Goal: Use online tool/utility: Utilize a website feature to perform a specific function

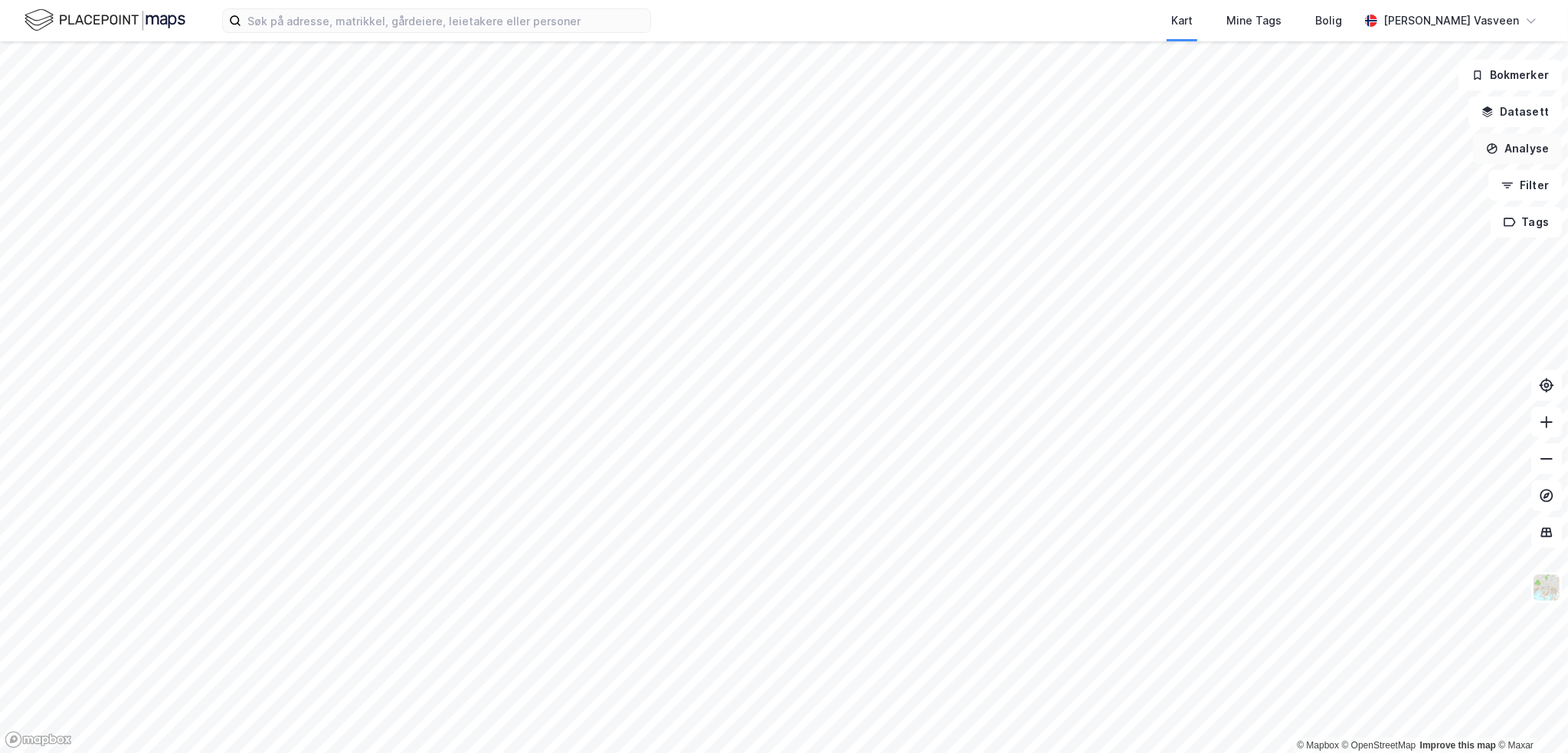
click at [1505, 161] on button "Analyse" at bounding box center [1518, 148] width 89 height 30
click at [1388, 275] on div "Reisetidsanalyse" at bounding box center [1384, 276] width 133 height 13
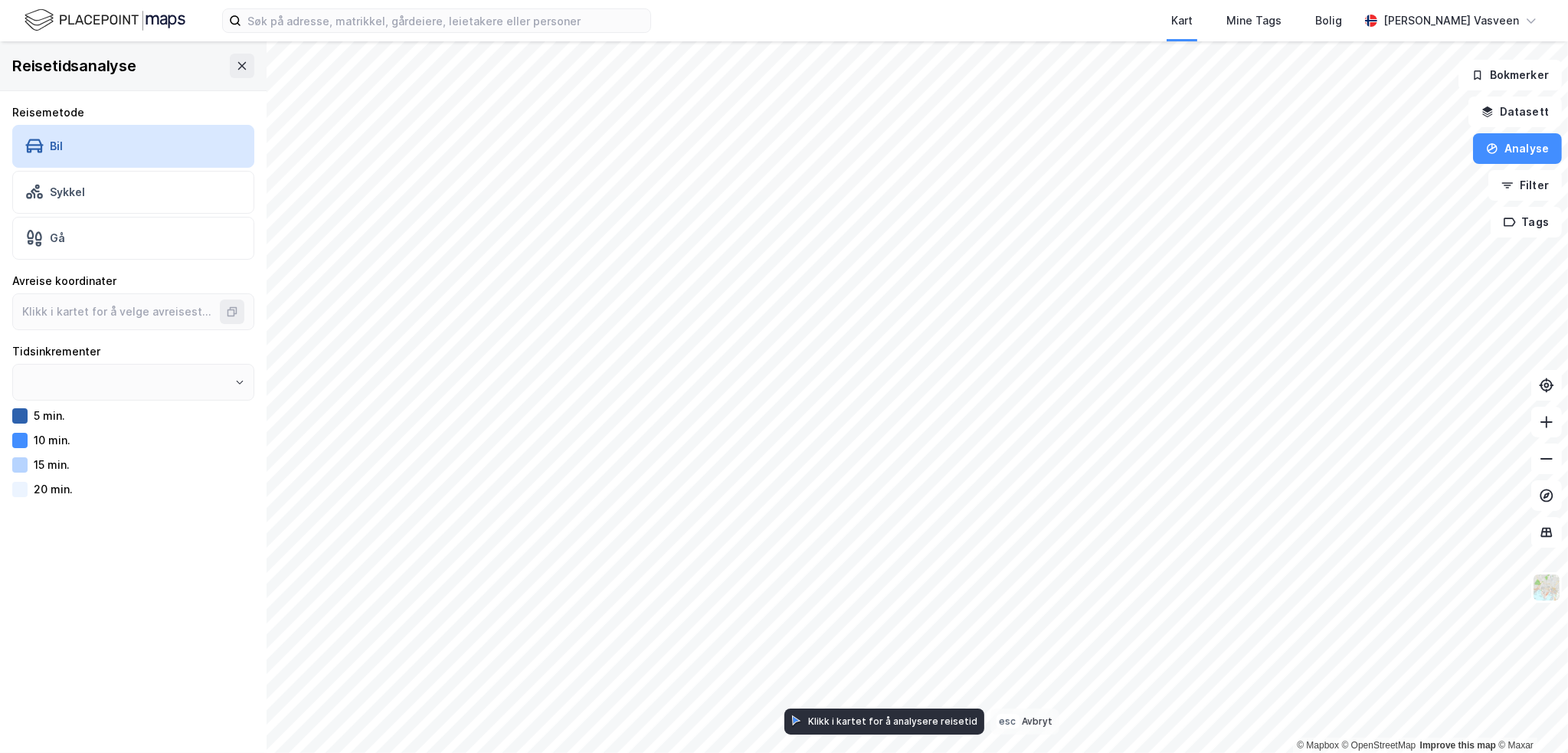
type input "5 min."
type input "59.909926773978526, 10.744913749930078"
click at [230, 73] on button at bounding box center [242, 65] width 24 height 24
